Goal: Task Accomplishment & Management: Manage account settings

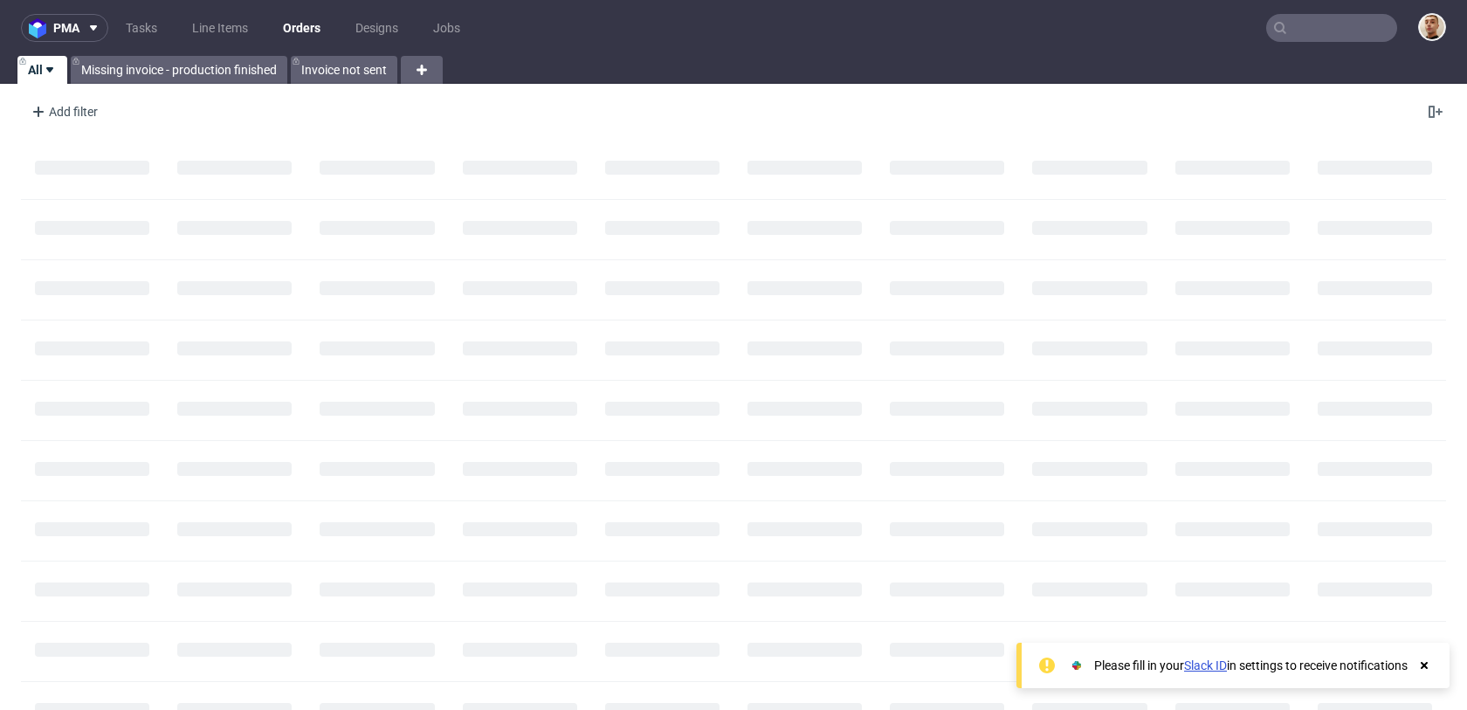
click at [1339, 28] on input "text" at bounding box center [1331, 28] width 131 height 28
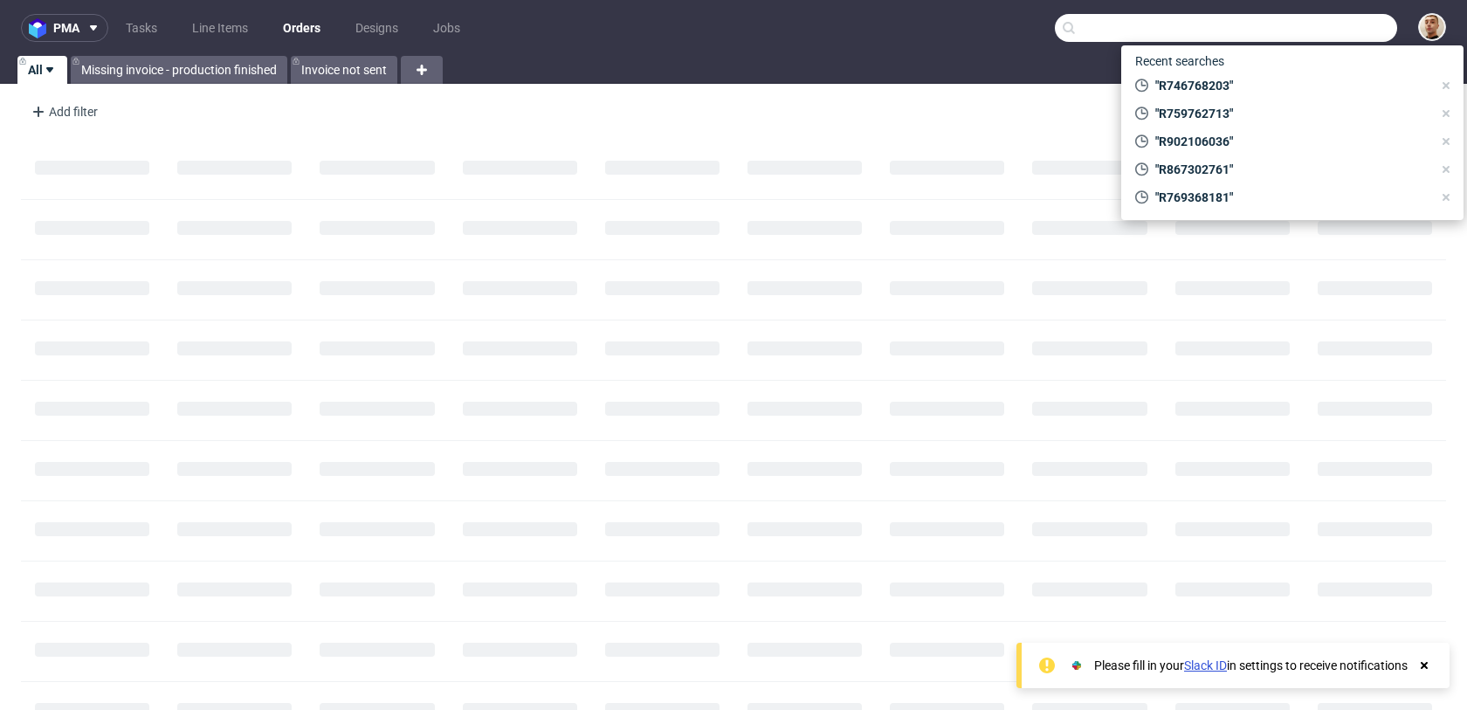
paste input "R341358152"
type input "R341358152"
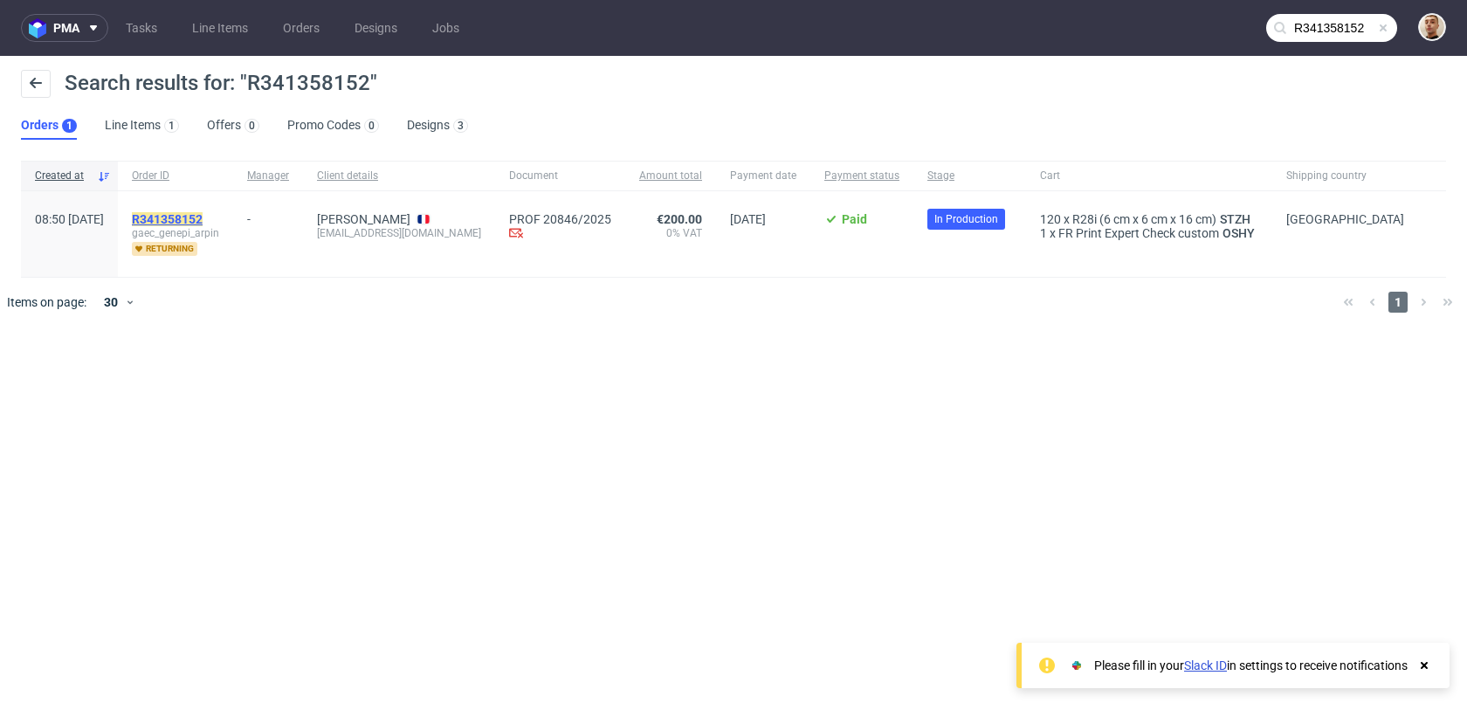
click at [203, 216] on mark "R341358152" at bounding box center [167, 219] width 71 height 14
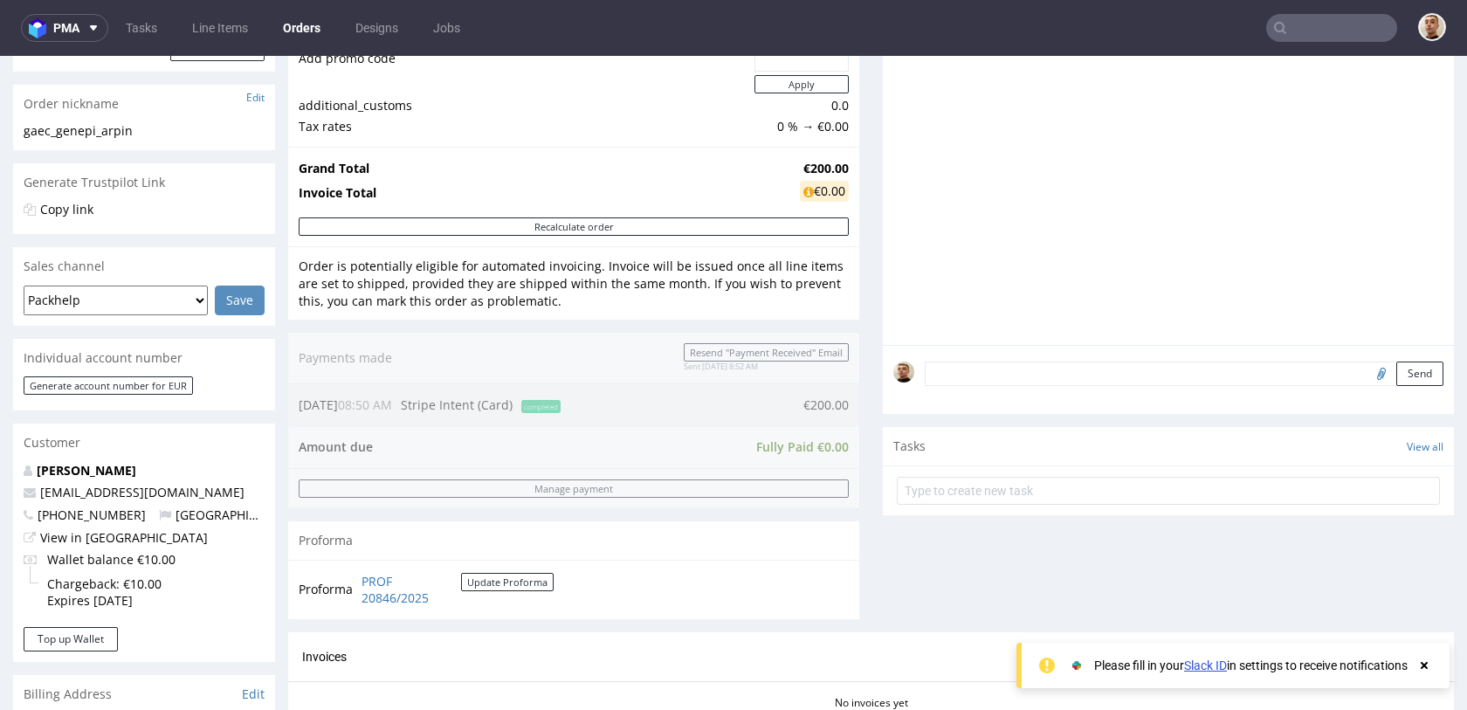
scroll to position [861, 0]
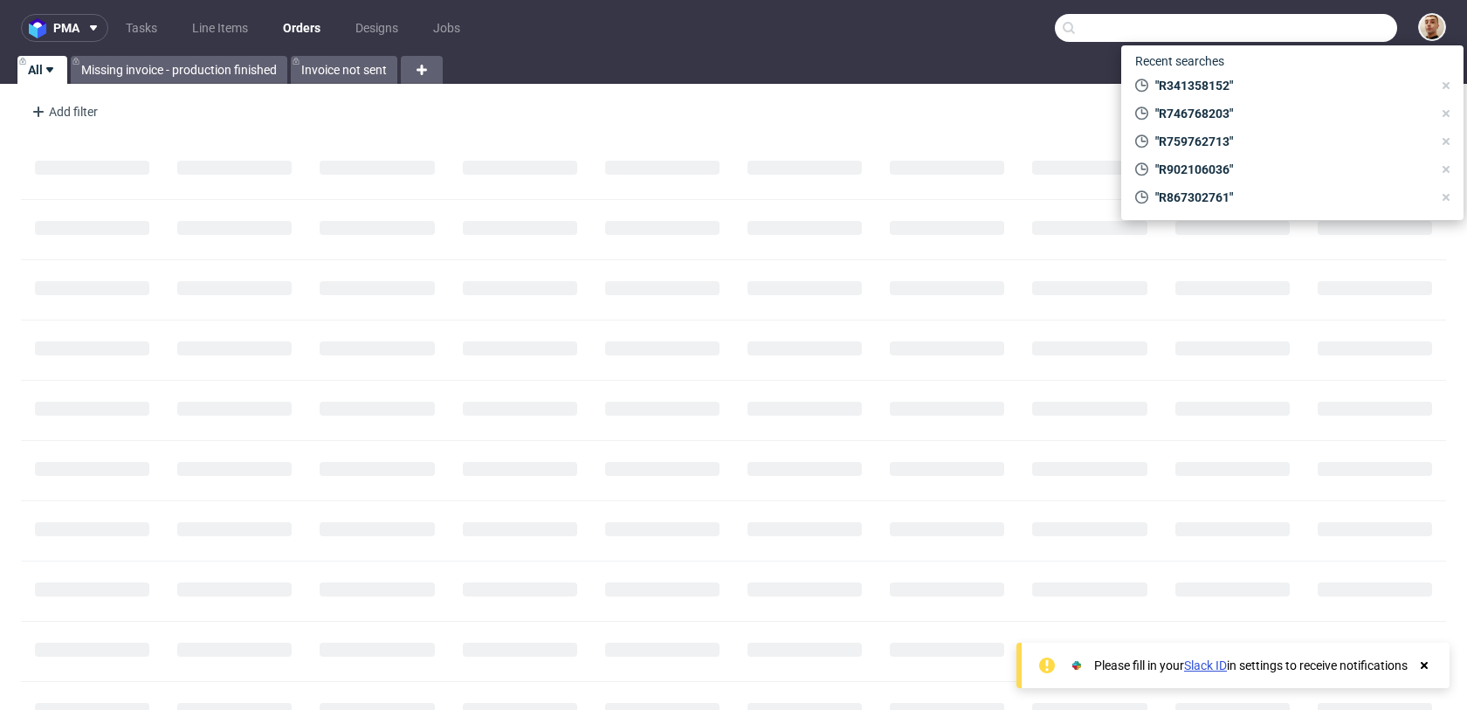
click at [1325, 35] on input "text" at bounding box center [1226, 28] width 342 height 28
paste input "R021321628"
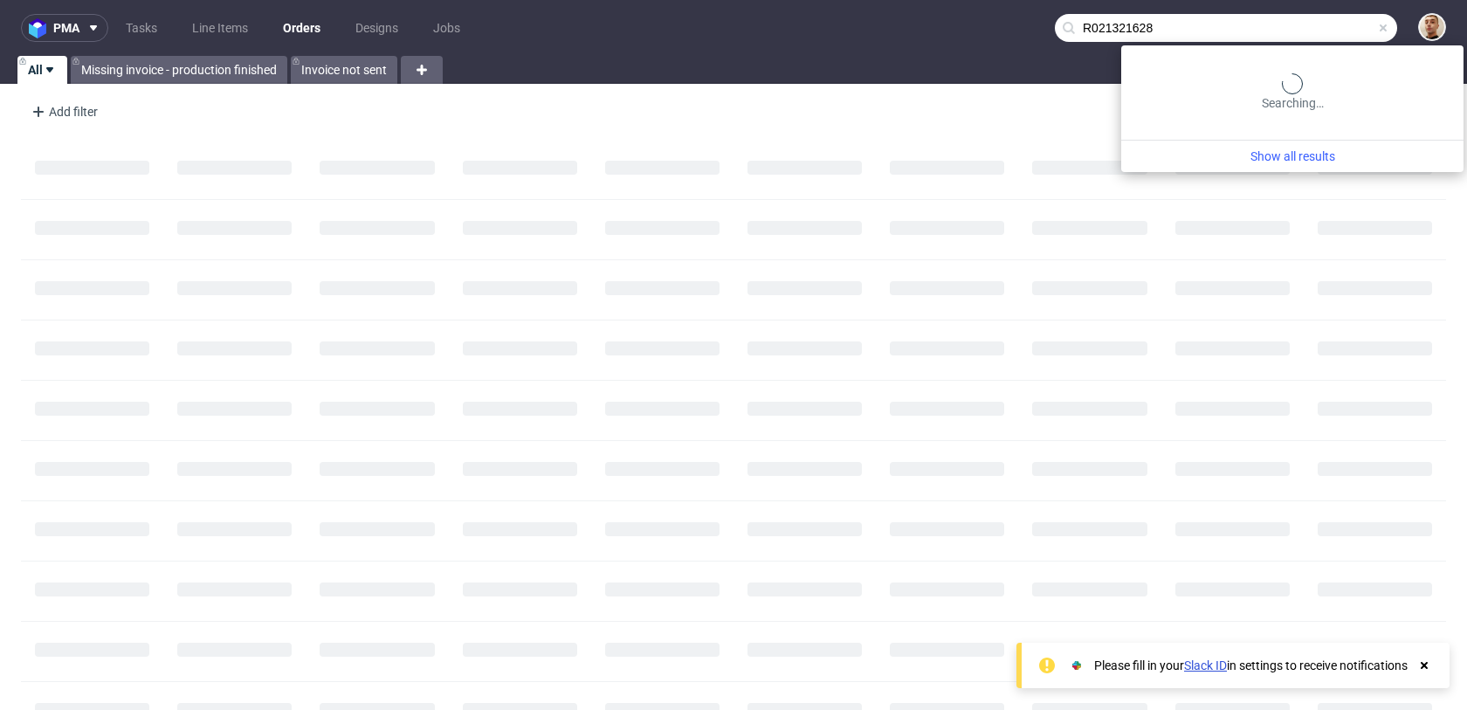
type input "R021321628"
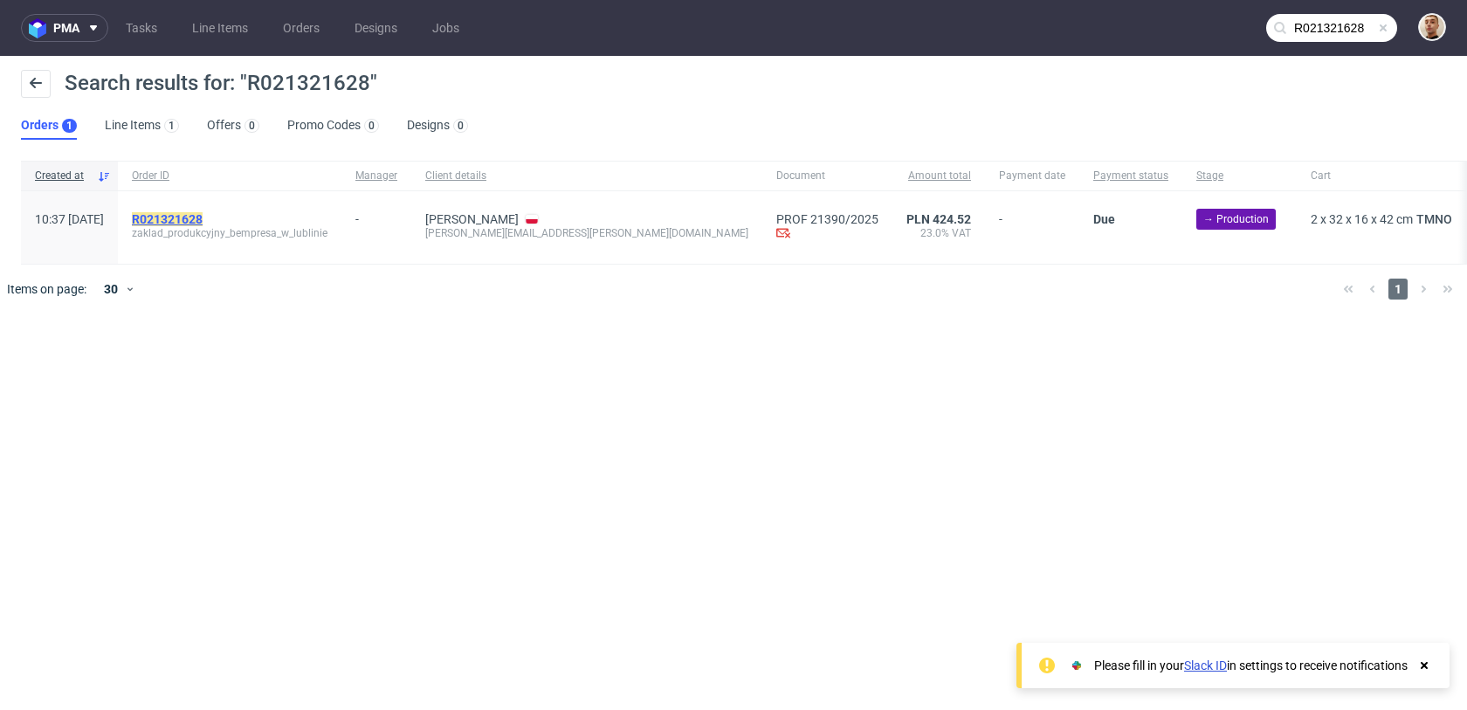
click at [203, 217] on mark "R021321628" at bounding box center [167, 219] width 71 height 14
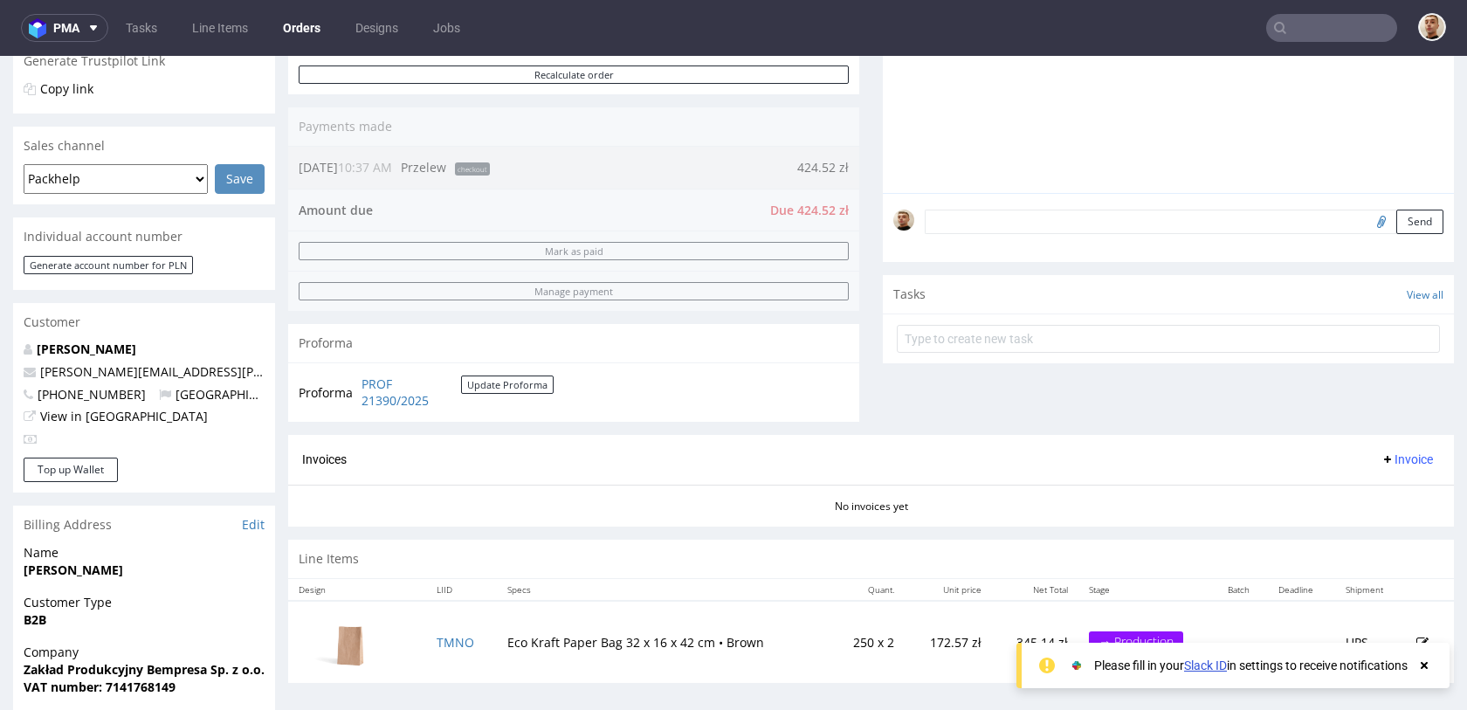
scroll to position [481, 0]
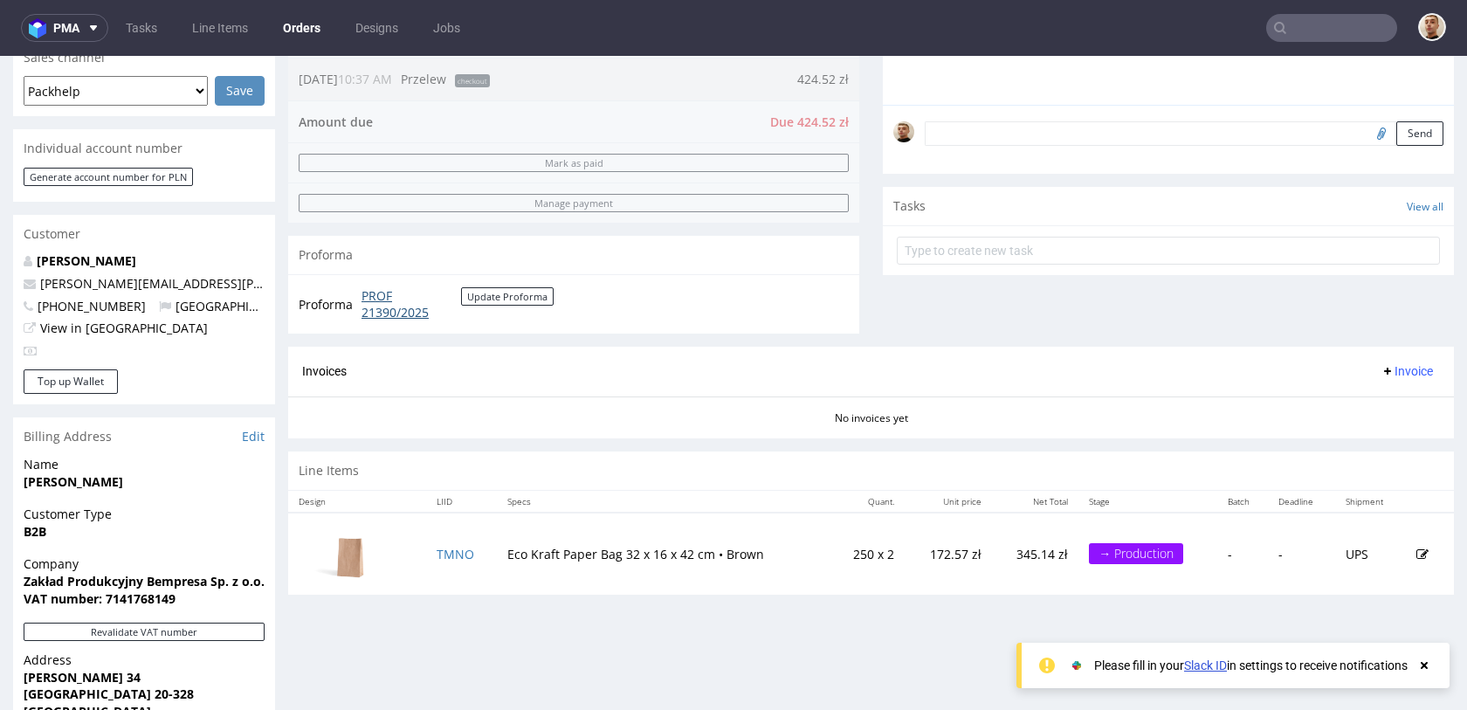
click at [422, 313] on link "PROF 21390/2025" at bounding box center [411, 304] width 100 height 34
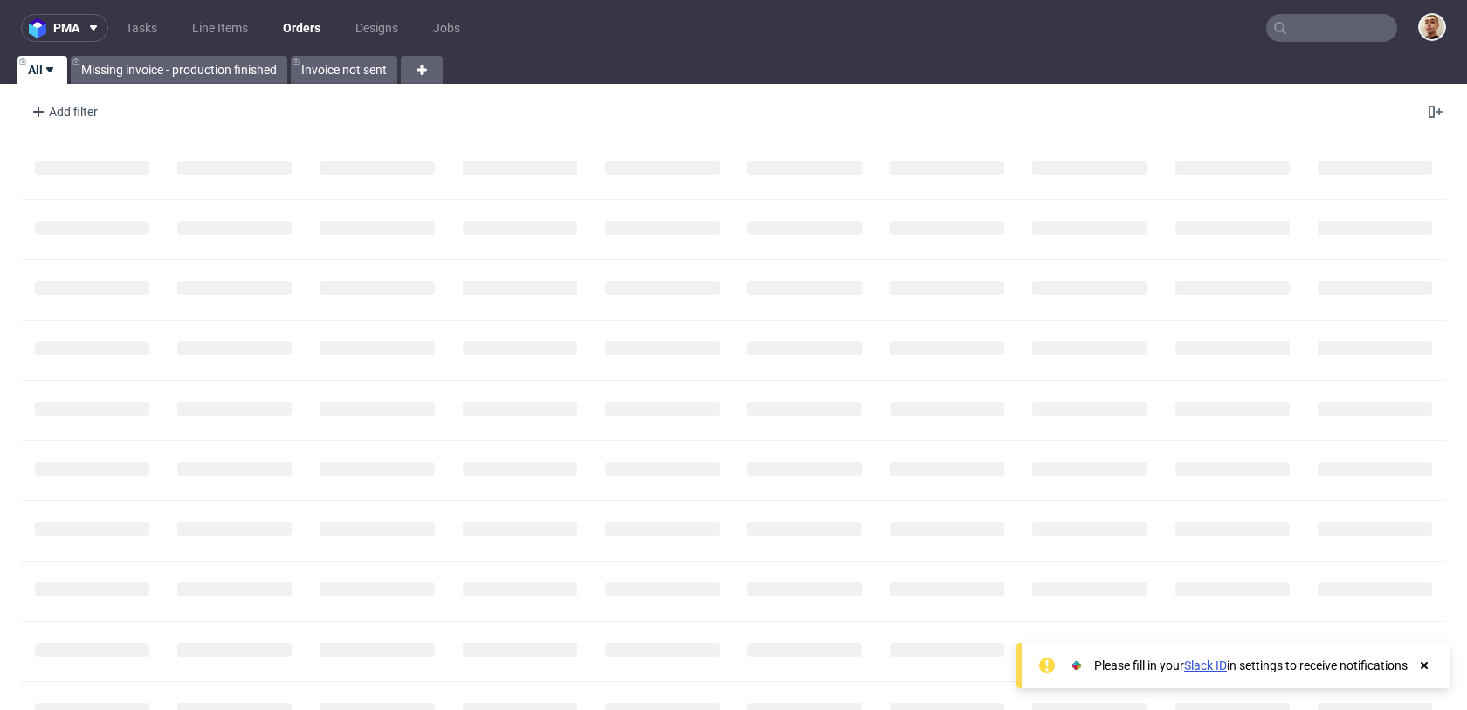
click at [1348, 30] on input "text" at bounding box center [1331, 28] width 131 height 28
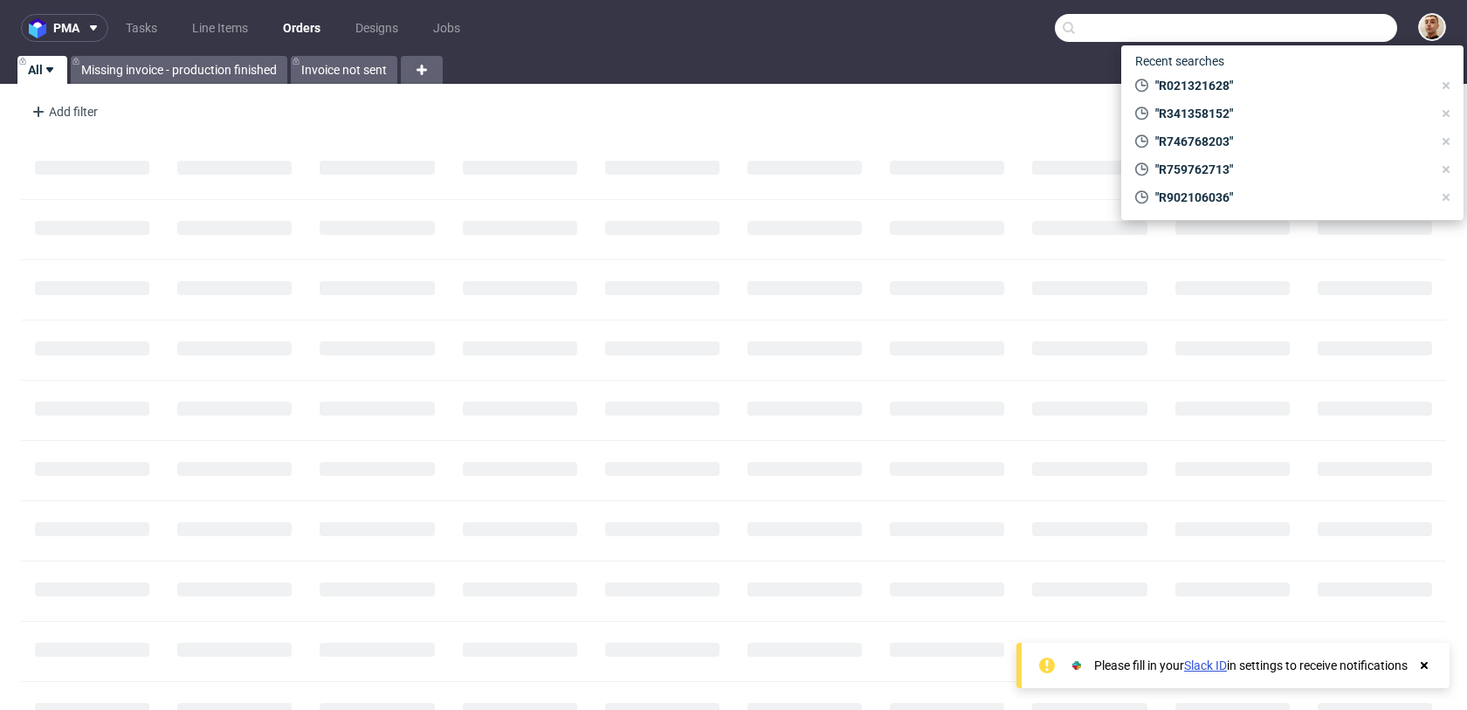
paste input "R990490604"
type input "R990490604"
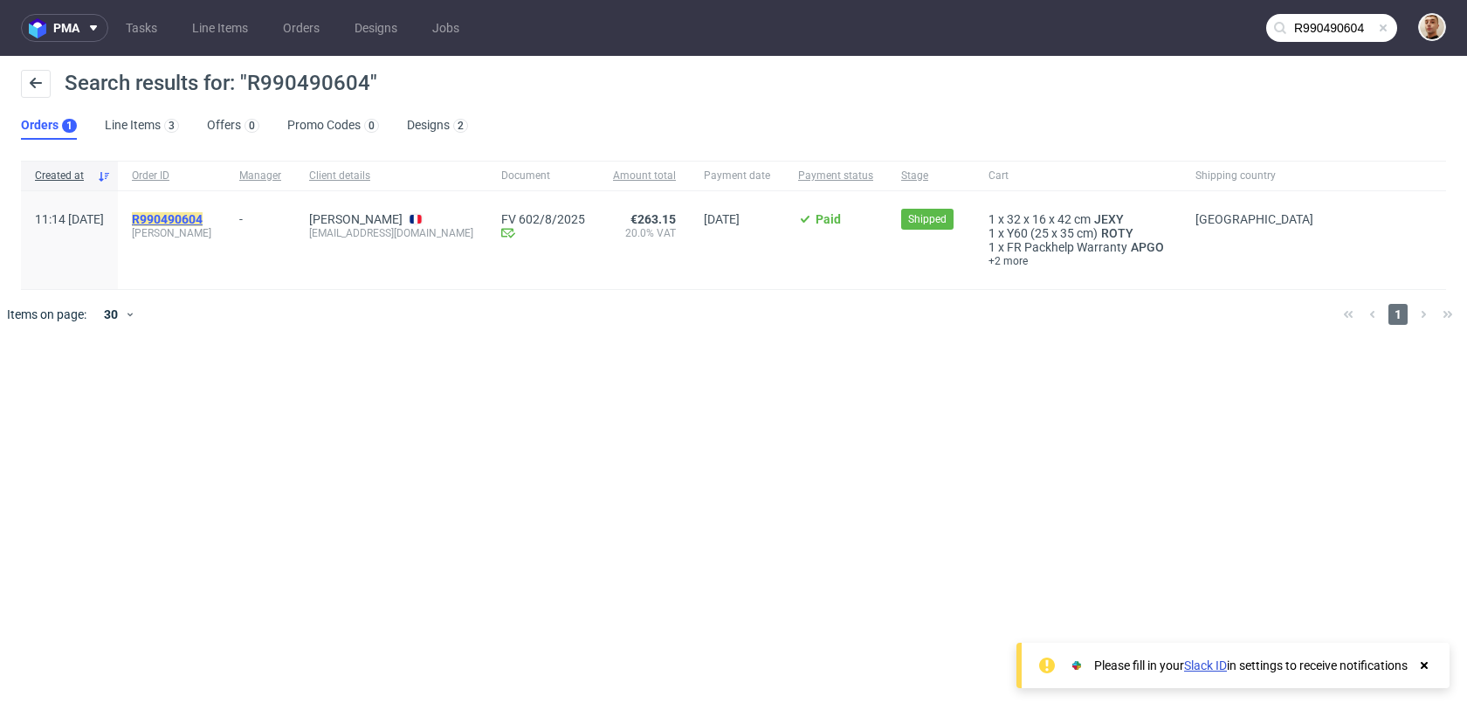
click at [203, 215] on mark "R990490604" at bounding box center [167, 219] width 71 height 14
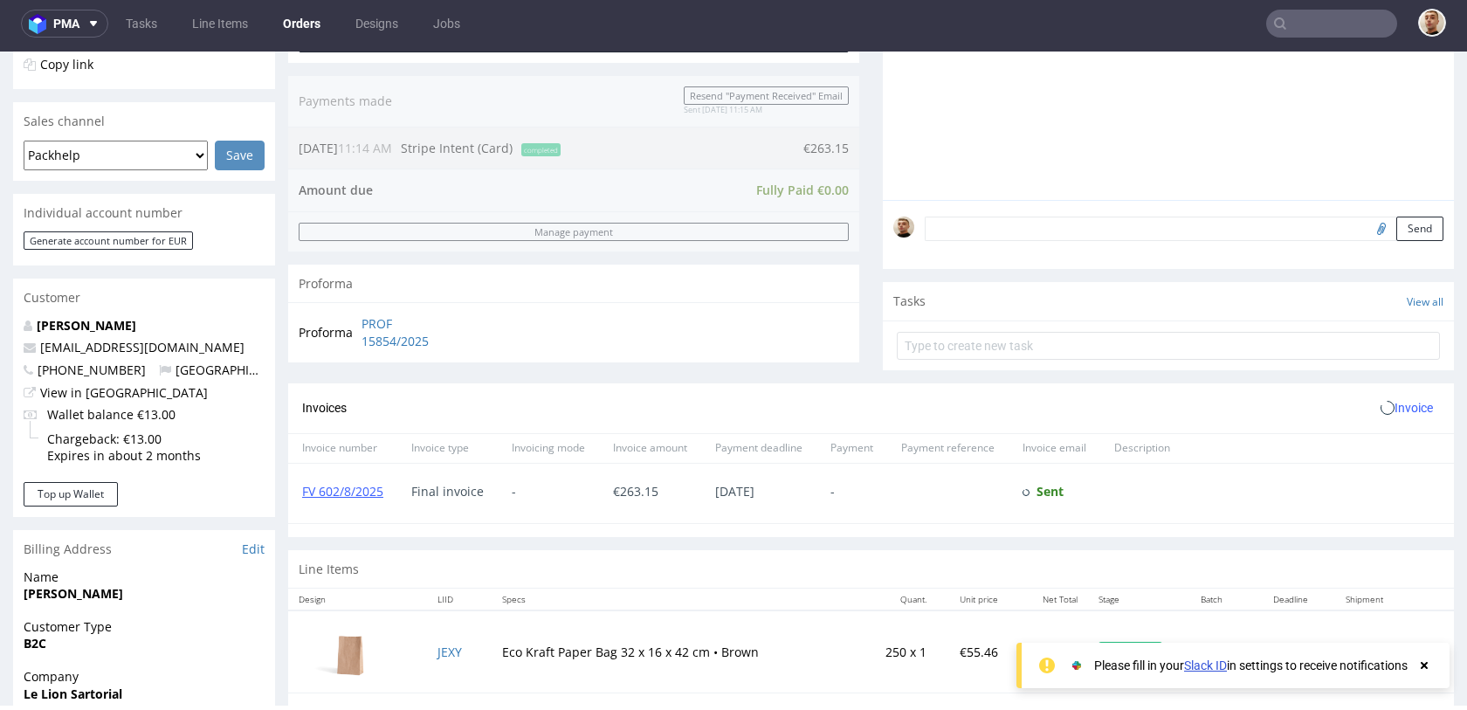
scroll to position [816, 0]
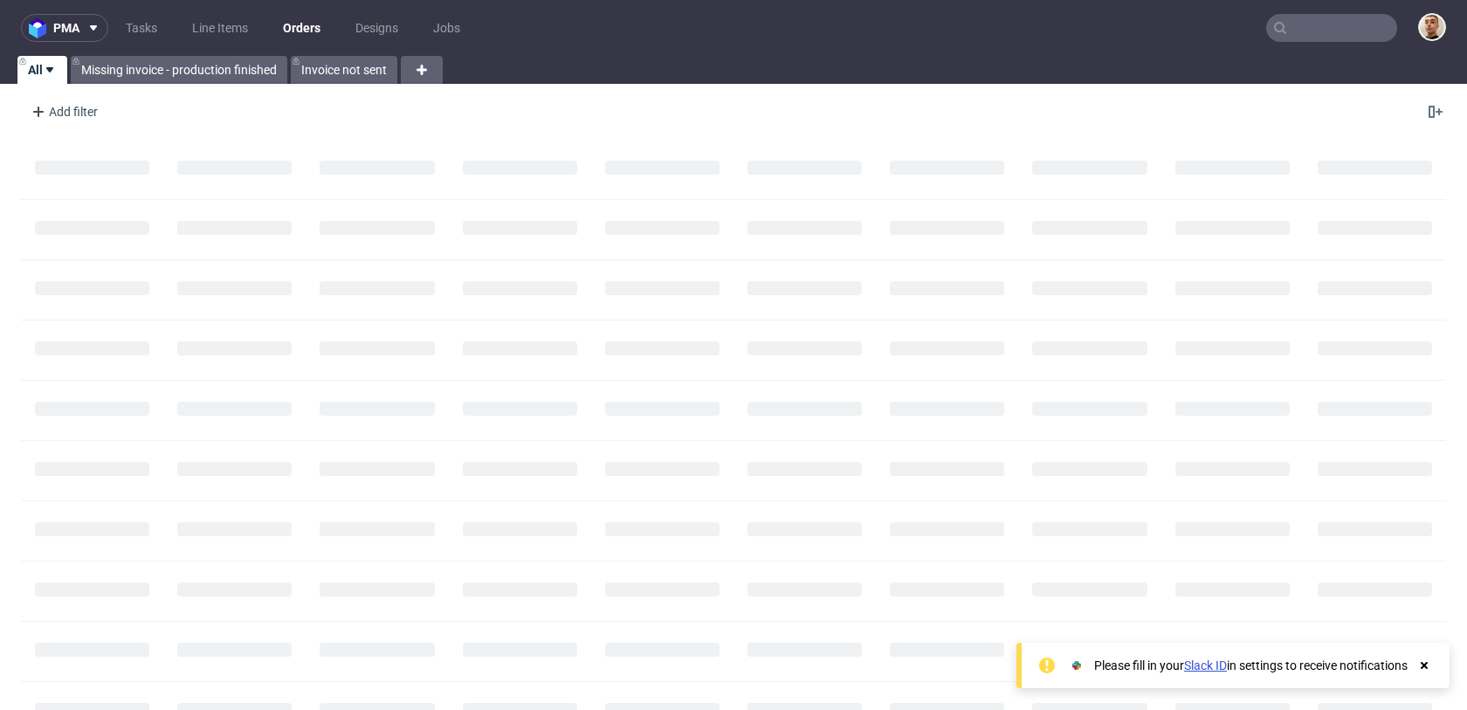
click at [1349, 36] on input "text" at bounding box center [1331, 28] width 131 height 28
paste input "R230999435"
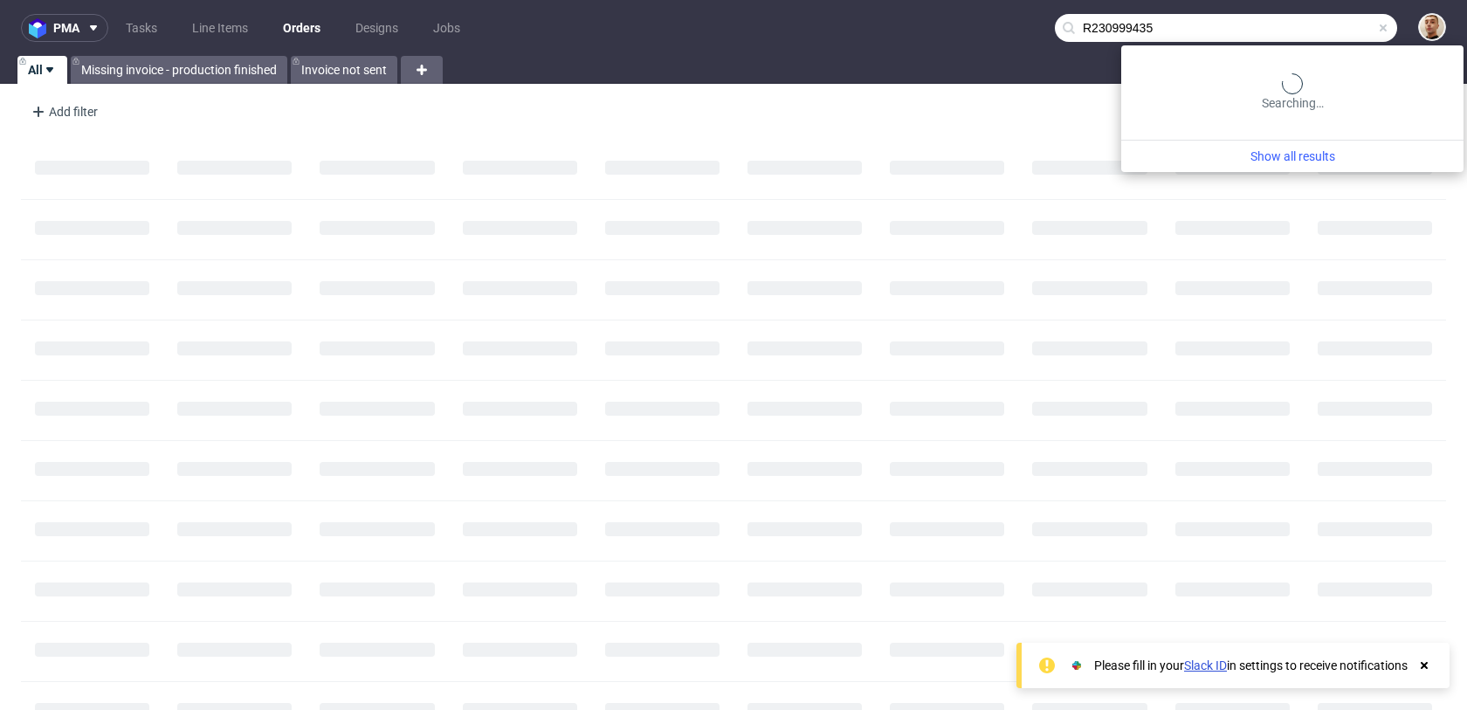
type input "R230999435"
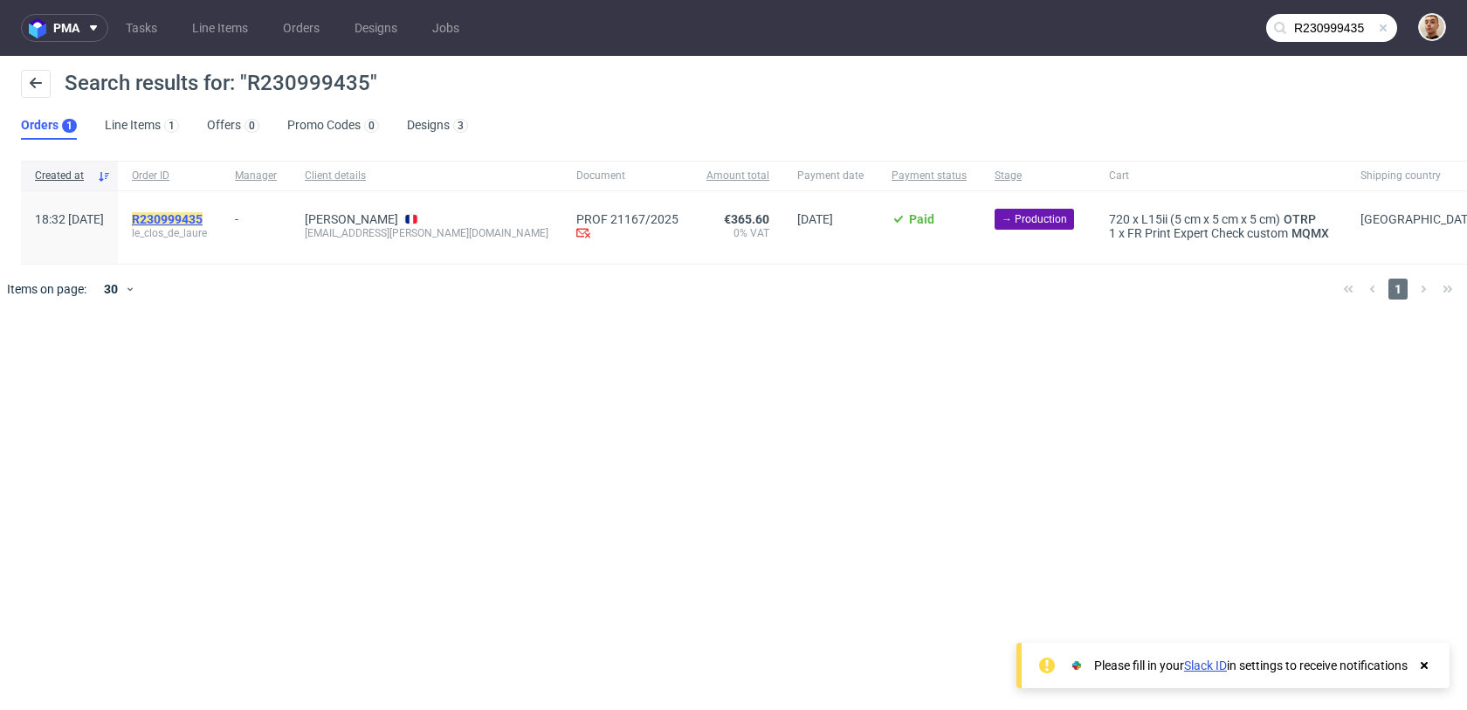
click at [203, 220] on mark "R230999435" at bounding box center [167, 219] width 71 height 14
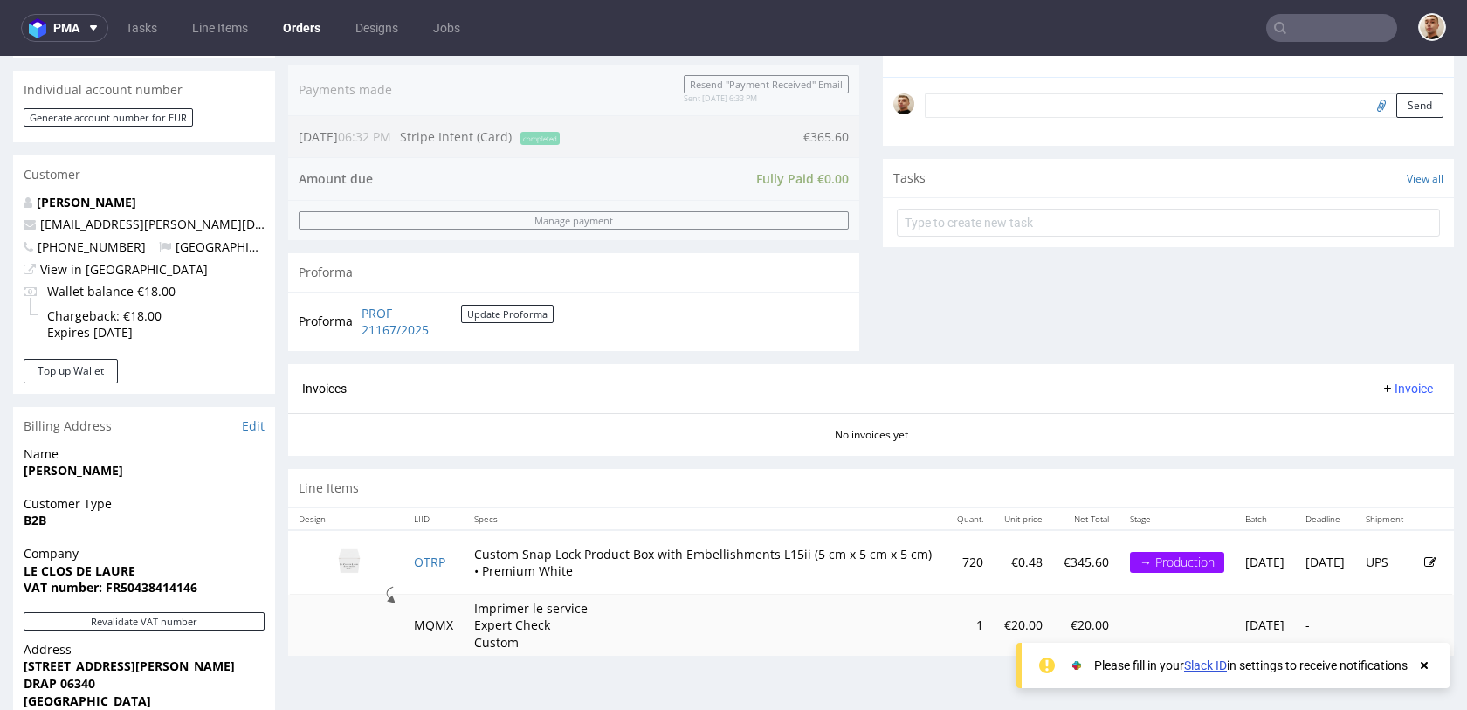
scroll to position [618, 0]
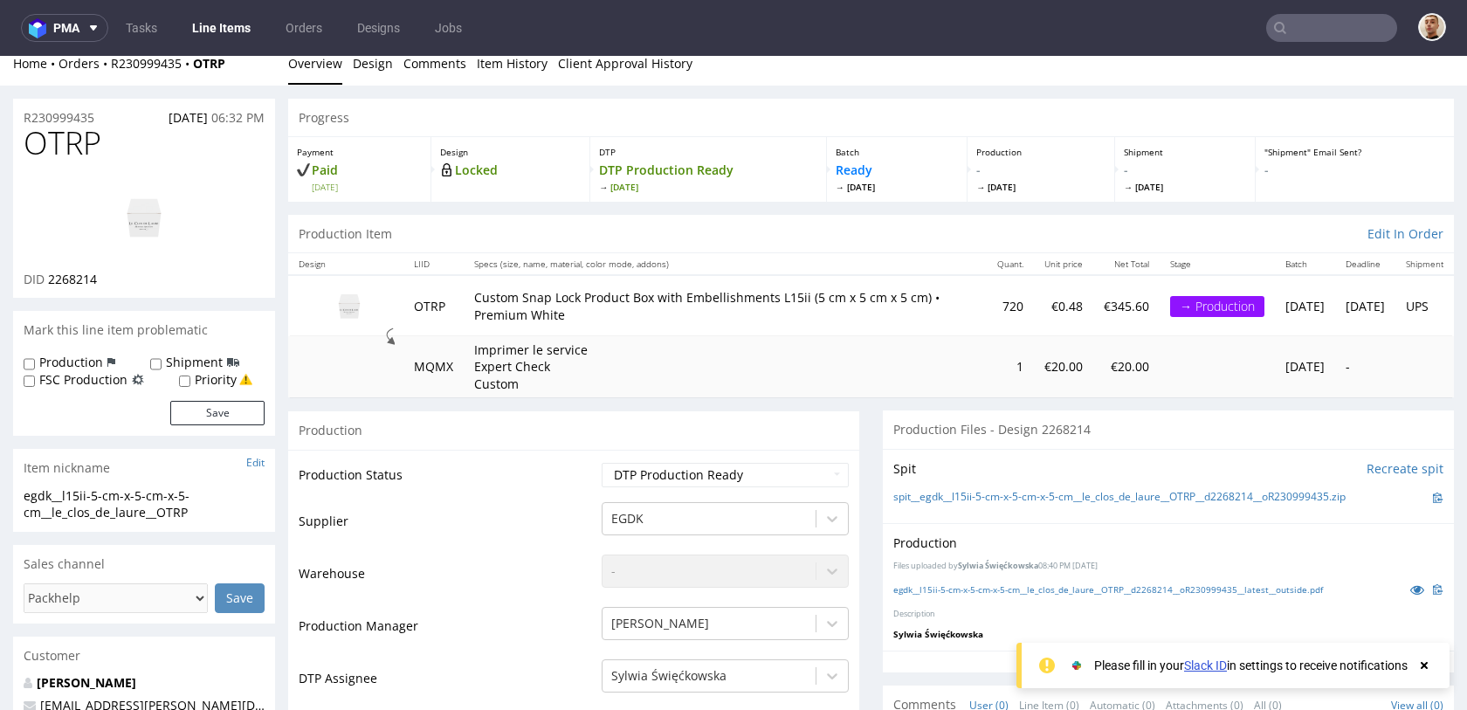
scroll to position [11, 0]
click at [691, 483] on select "Waiting for Artwork Waiting for Diecut Waiting for Mockup Waiting for DTP Waiti…" at bounding box center [725, 477] width 247 height 24
select select "back_for_dtp"
click at [602, 465] on select "Waiting for Artwork Waiting for Diecut Waiting for Mockup Waiting for DTP Waiti…" at bounding box center [725, 477] width 247 height 24
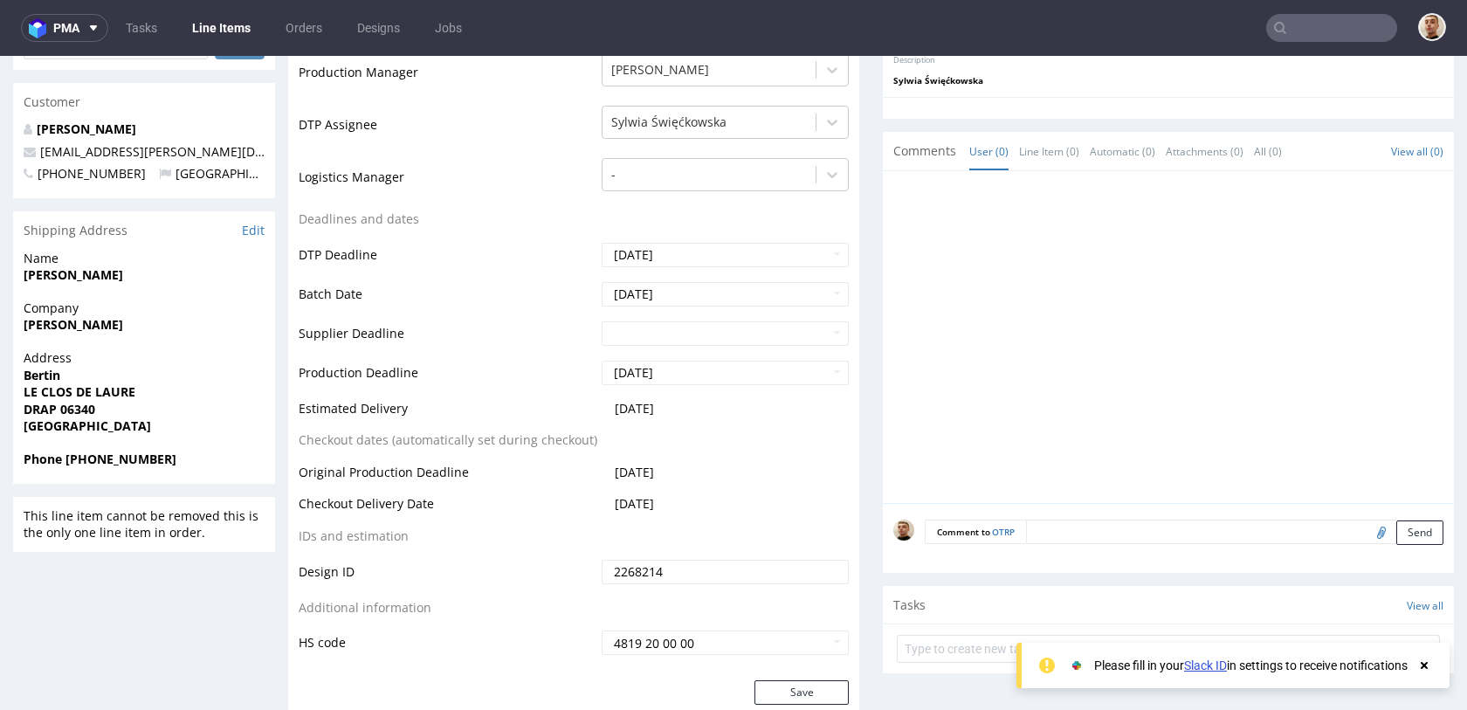
scroll to position [688, 0]
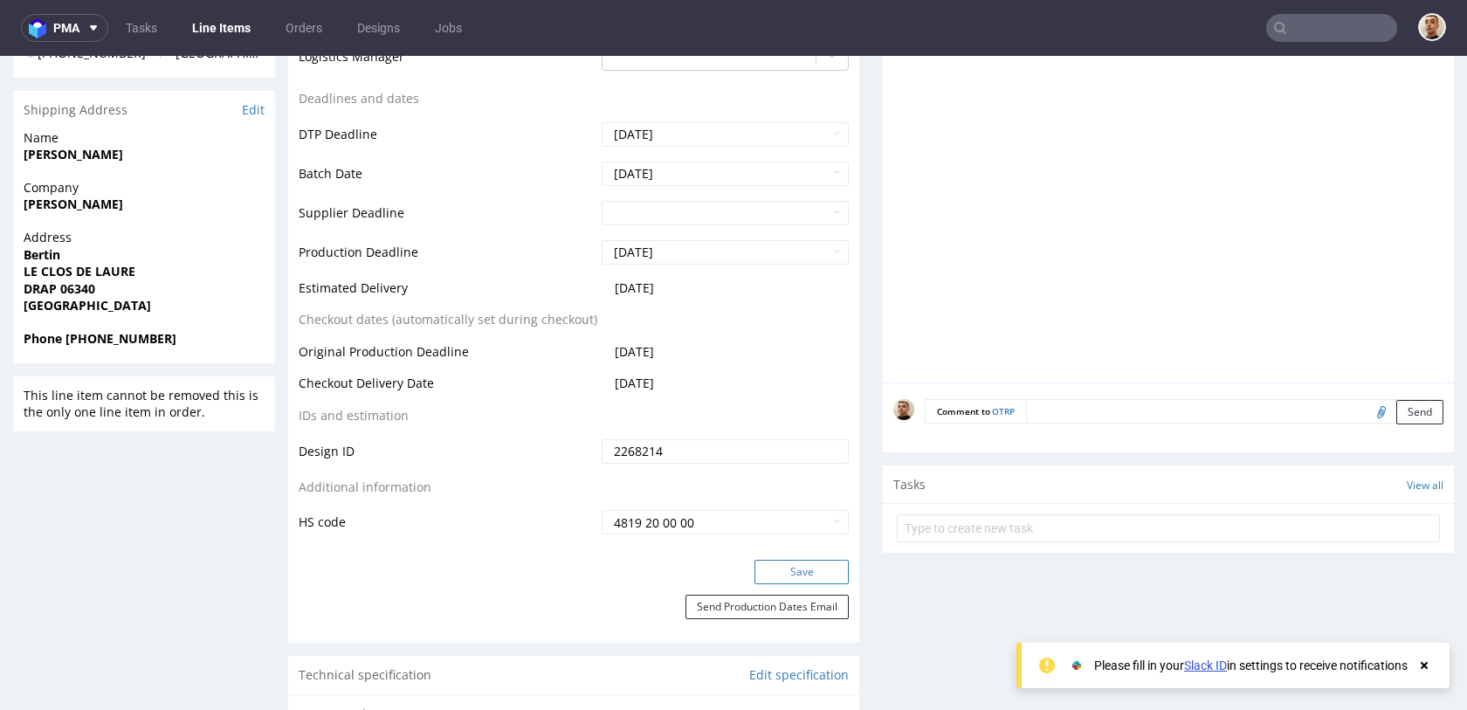
click at [759, 568] on button "Save" at bounding box center [801, 572] width 94 height 24
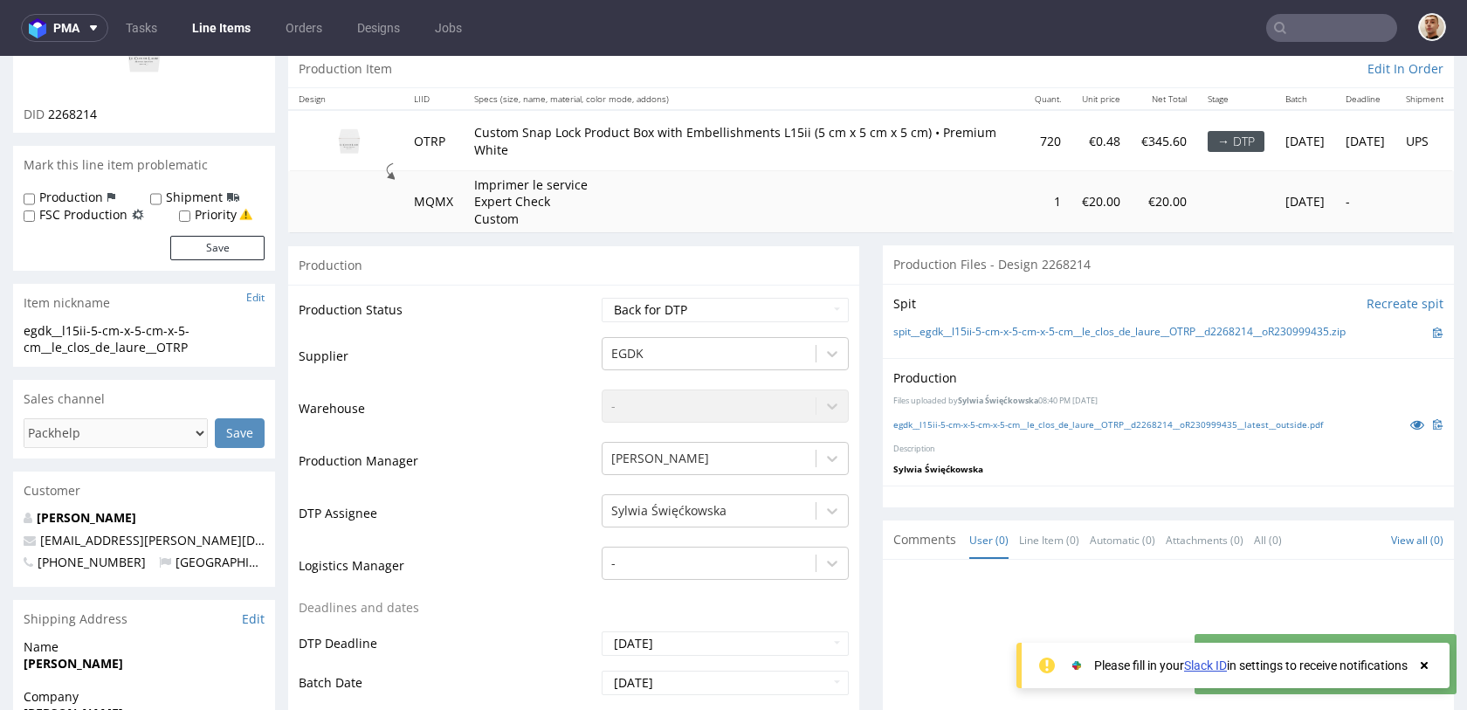
scroll to position [0, 0]
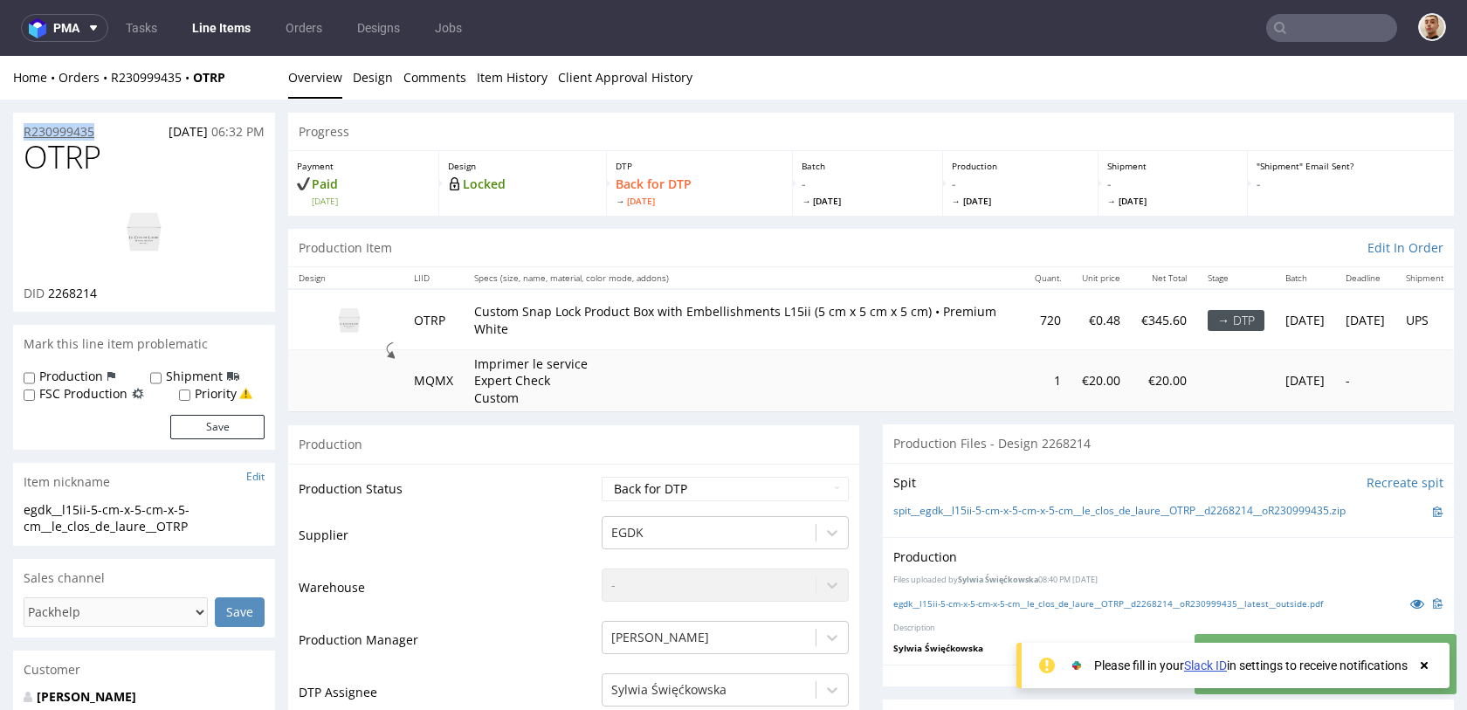
drag, startPoint x: 111, startPoint y: 131, endPoint x: 25, endPoint y: 132, distance: 85.6
click at [25, 132] on div "R230999435 01.10.2025 06:32 PM" at bounding box center [144, 127] width 262 height 28
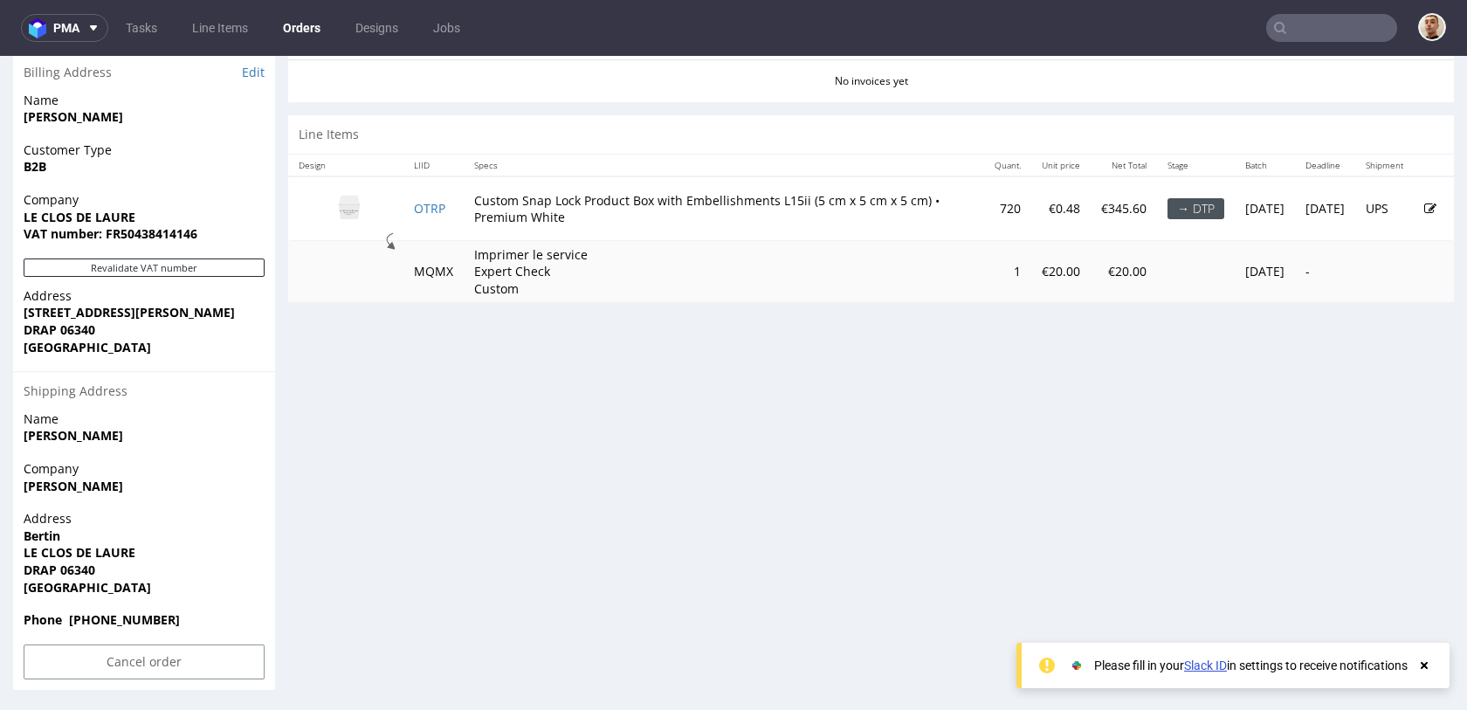
scroll to position [878, 0]
click at [1424, 211] on icon at bounding box center [1430, 207] width 12 height 12
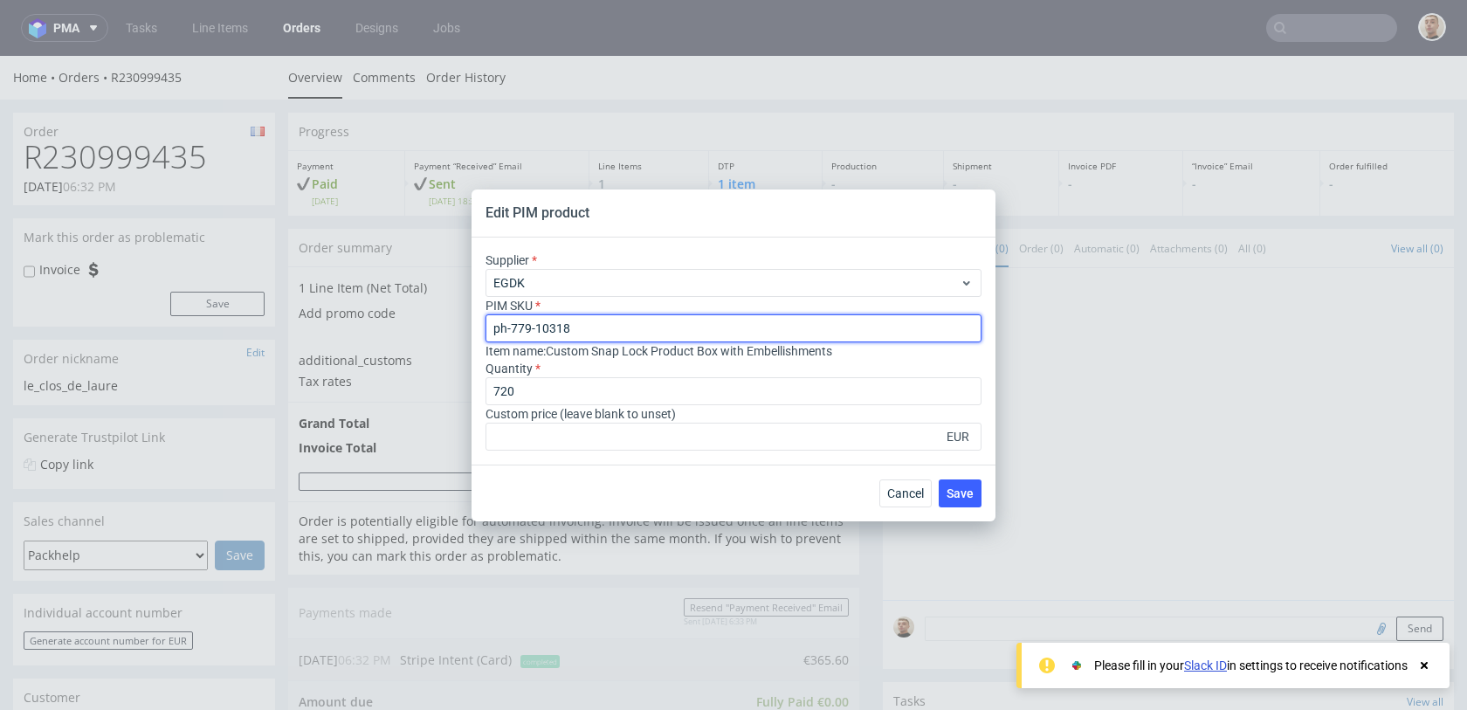
click at [685, 331] on input "ph-779-10318" at bounding box center [733, 328] width 496 height 28
paste input "box--product-box--15i--cardboard-cardstock--print-indigo-color--foil-none"
type input "box--product-box--15i--cardboard-cardstock--print-indigo-color--foil-none"
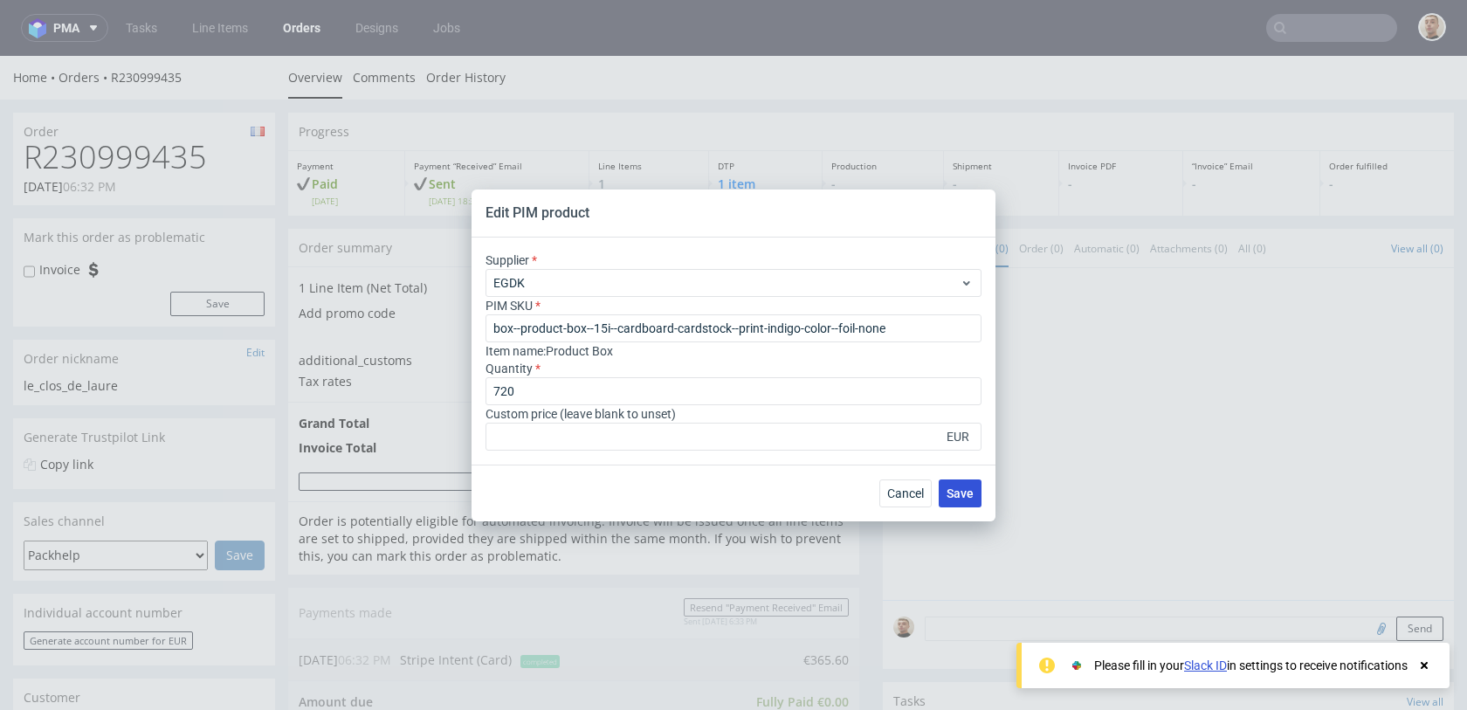
click at [979, 492] on button "Save" at bounding box center [960, 493] width 43 height 28
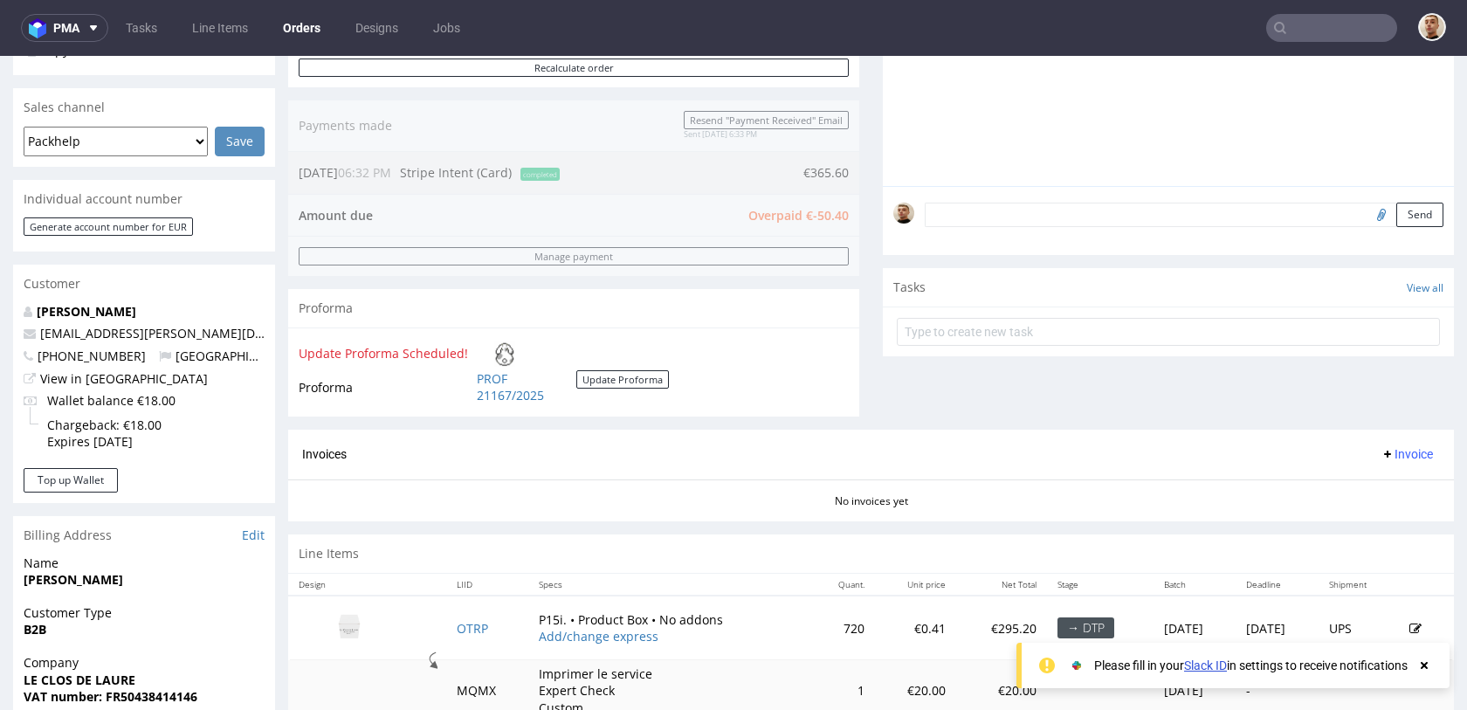
scroll to position [582, 0]
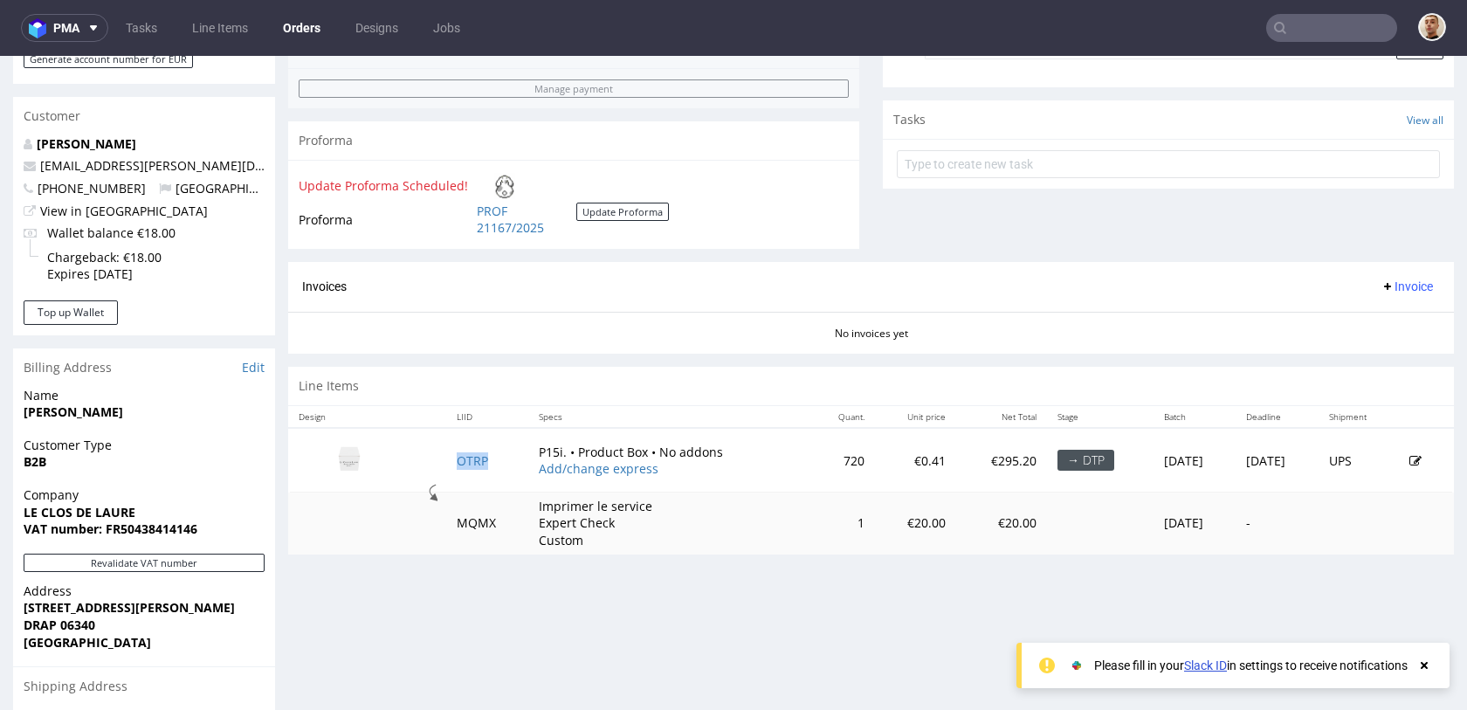
click at [466, 452] on td "OTRP" at bounding box center [487, 460] width 83 height 65
